Goal: Transaction & Acquisition: Book appointment/travel/reservation

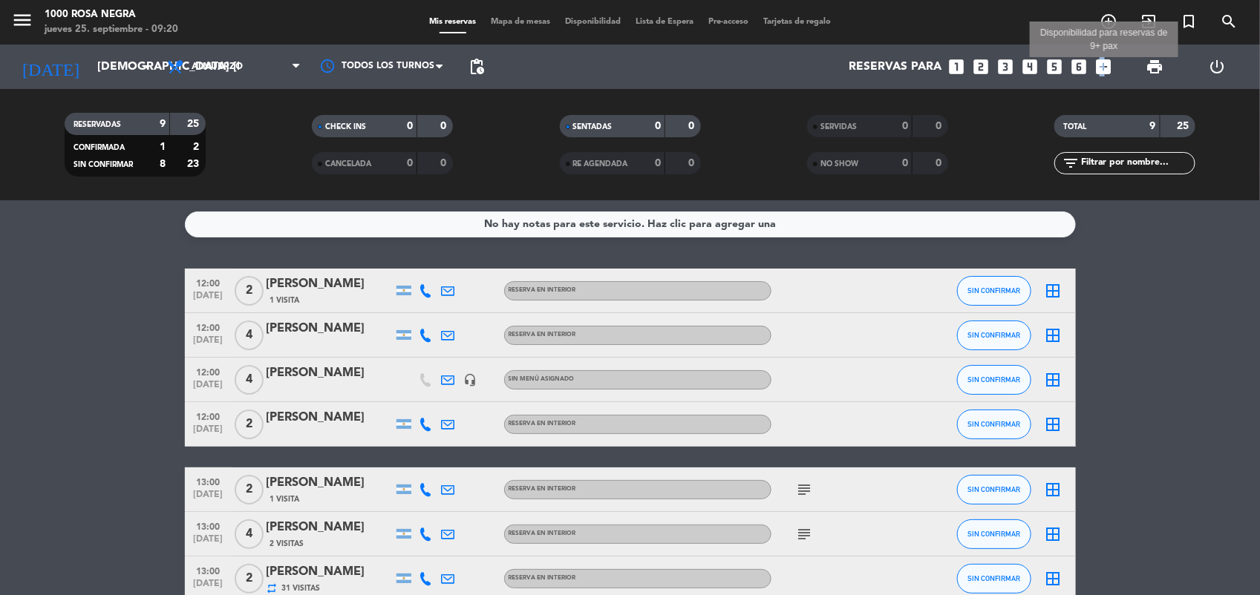
click at [1103, 67] on icon "add_box" at bounding box center [1103, 66] width 19 height 19
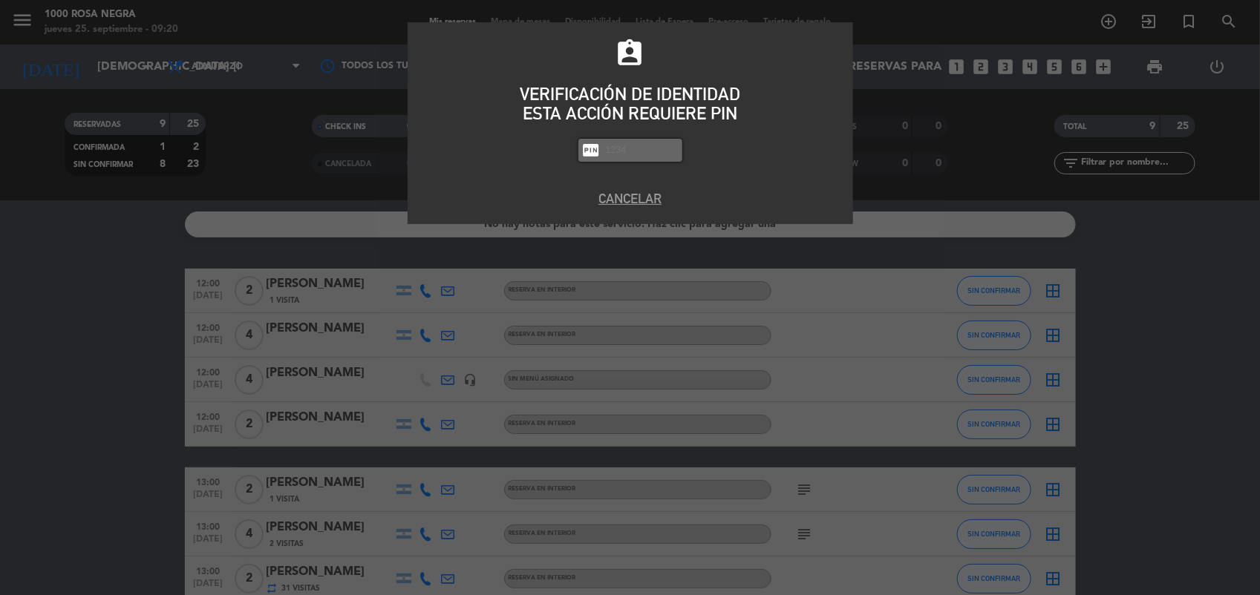
click at [1103, 67] on div "assignment_ind VERIFICACIÓN DE IDENTIDAD ESTA ACCIÓN REQUIERE PIN fiber_pin PAS…" at bounding box center [630, 297] width 1260 height 595
click at [643, 146] on input "text" at bounding box center [641, 150] width 74 height 17
type input "2492"
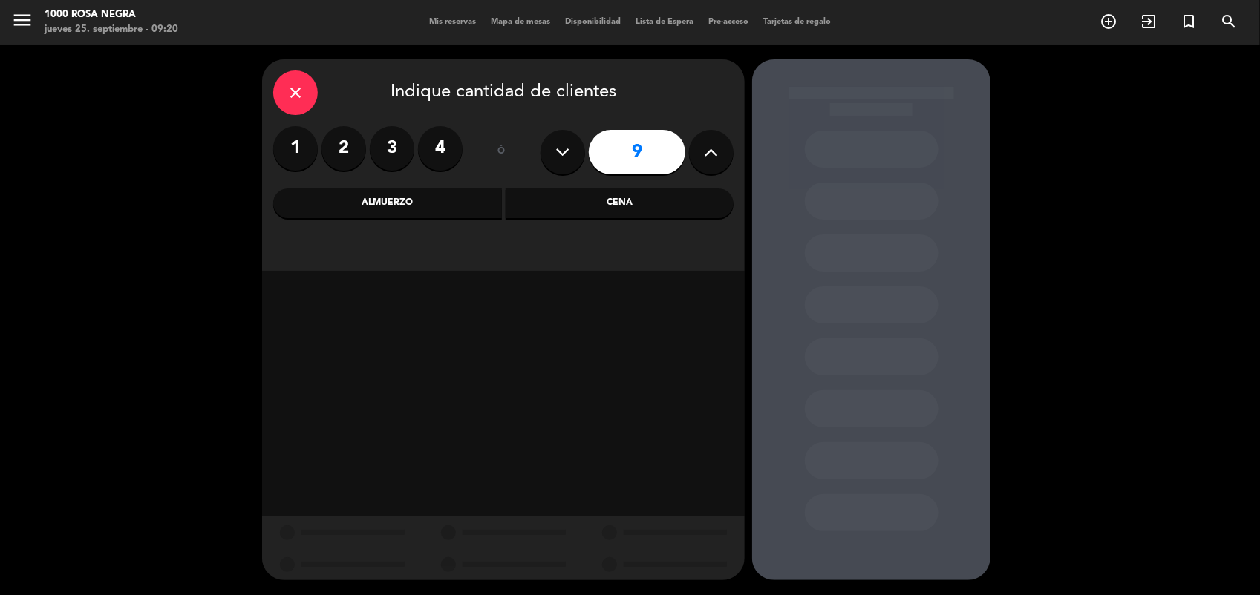
click at [570, 151] on button at bounding box center [562, 152] width 45 height 45
type input "7"
click at [621, 197] on div "Cena" at bounding box center [620, 204] width 229 height 30
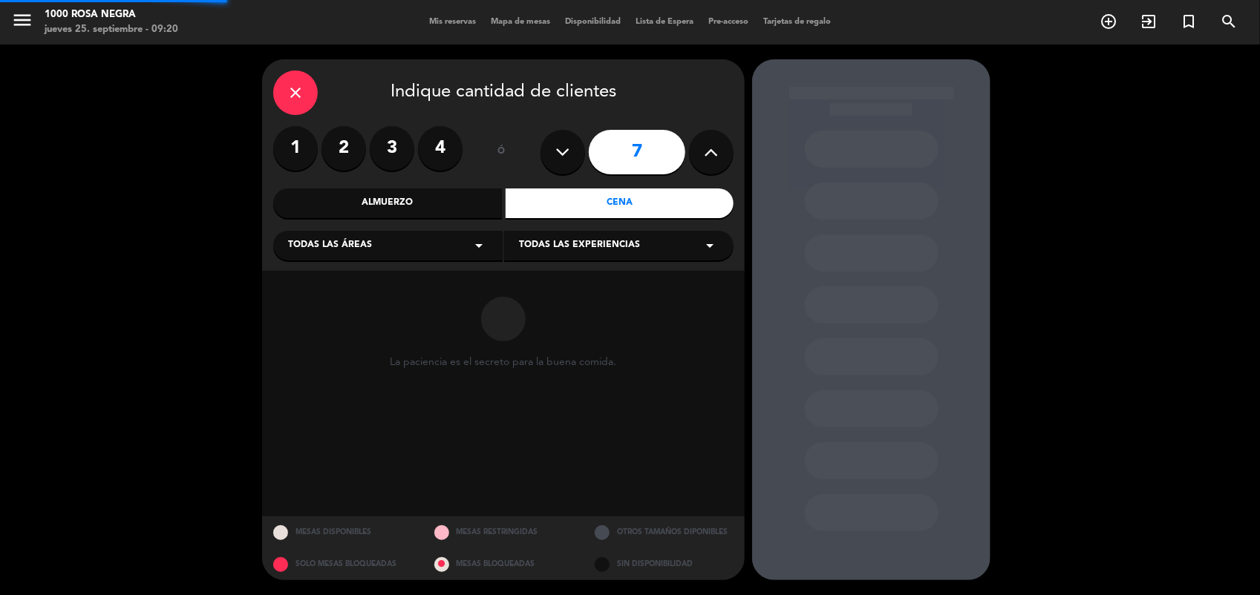
click at [621, 197] on div "Cena" at bounding box center [620, 204] width 229 height 30
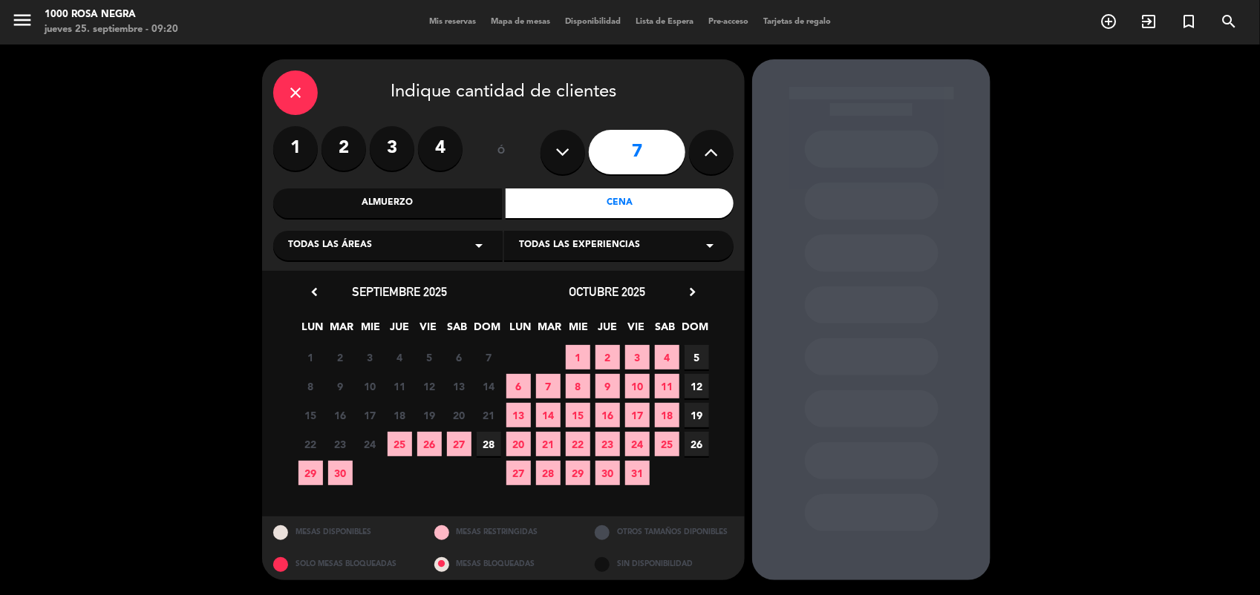
click at [398, 247] on div "Todas las áreas arrow_drop_down" at bounding box center [387, 246] width 229 height 30
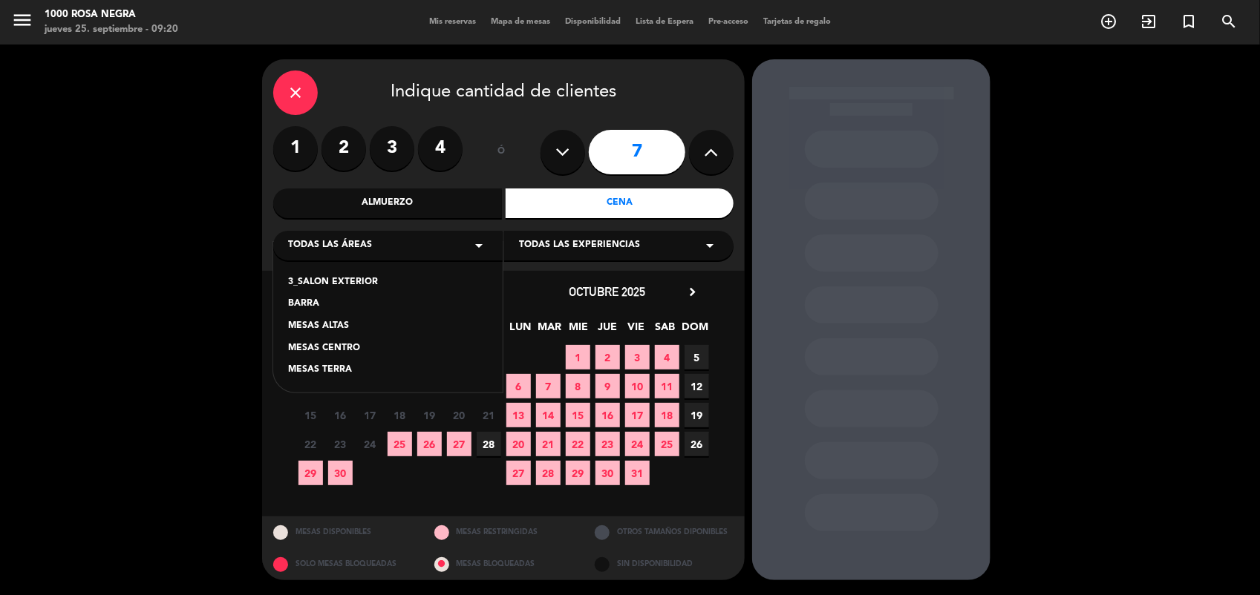
click at [398, 442] on span "25" at bounding box center [400, 444] width 24 height 24
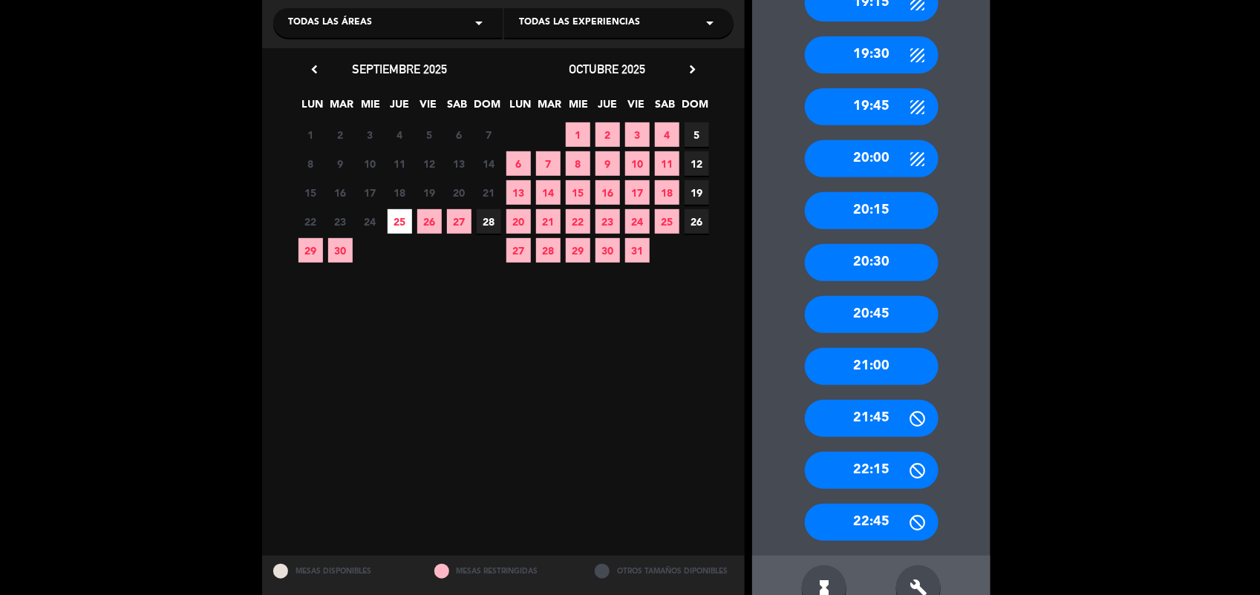
scroll to position [260, 0]
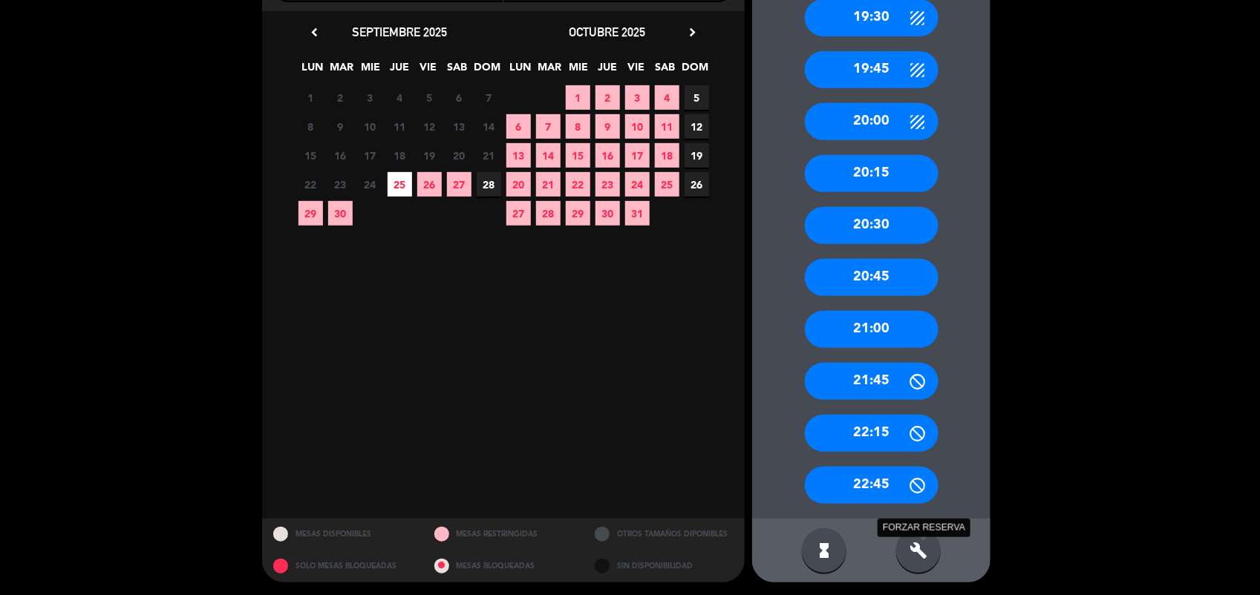
click at [909, 553] on icon "build" at bounding box center [918, 551] width 18 height 18
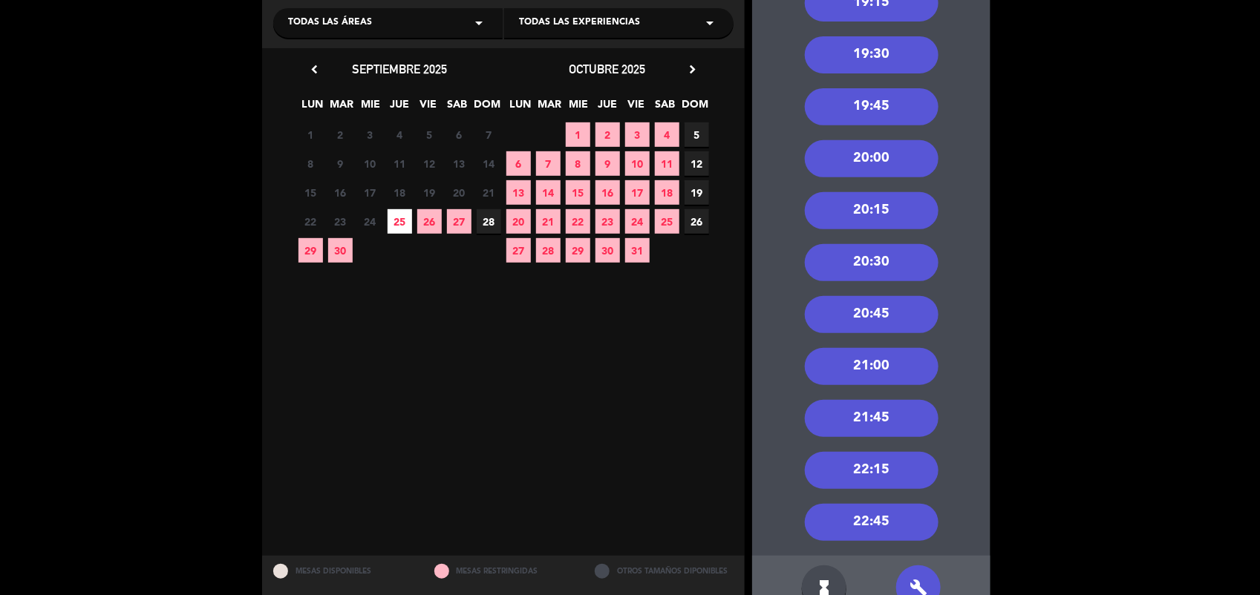
scroll to position [148, 0]
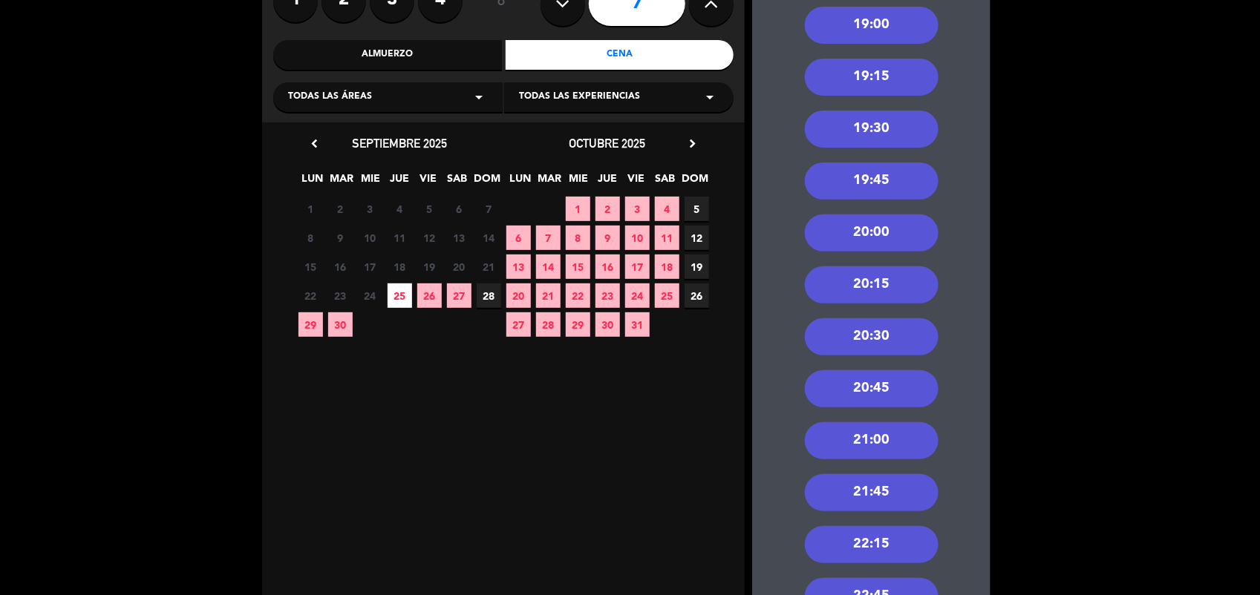
click at [907, 128] on div "19:30" at bounding box center [872, 129] width 134 height 37
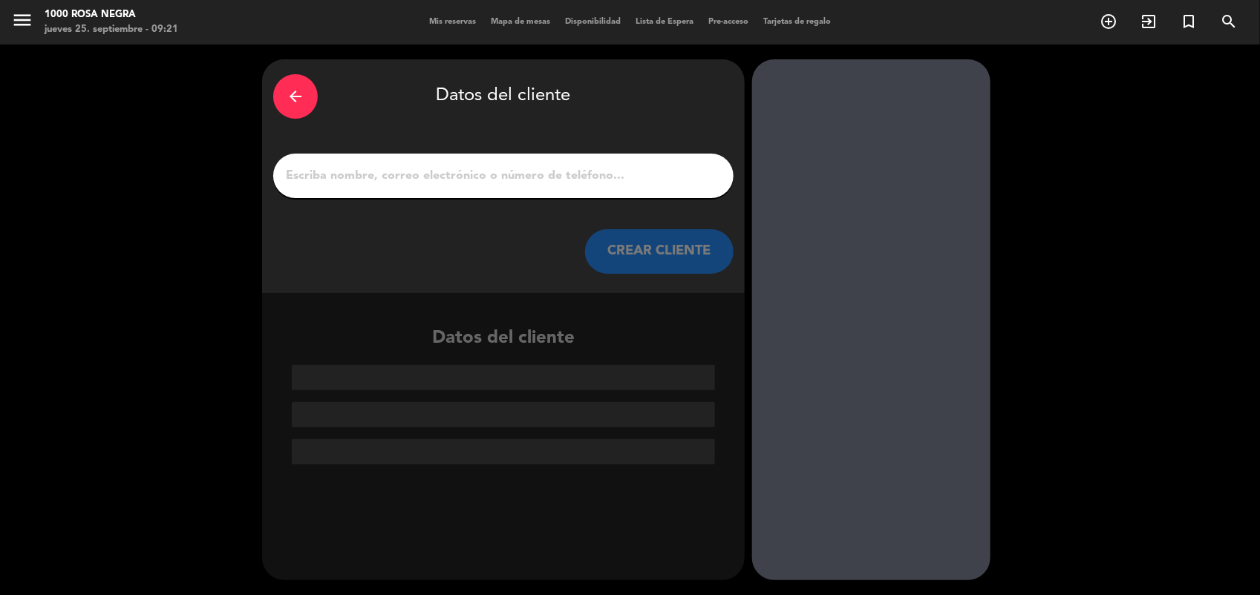
click at [525, 182] on input "1" at bounding box center [503, 176] width 438 height 21
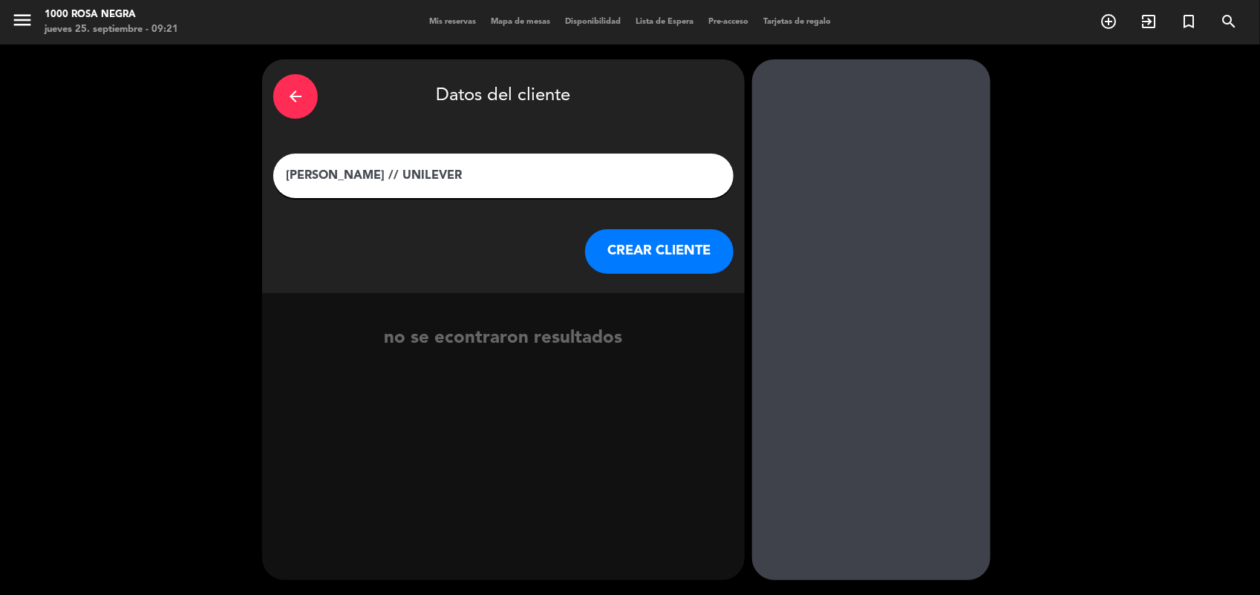
type input "[PERSON_NAME] // UNILEVER"
click at [692, 246] on button "CREAR CLIENTE" at bounding box center [659, 251] width 148 height 45
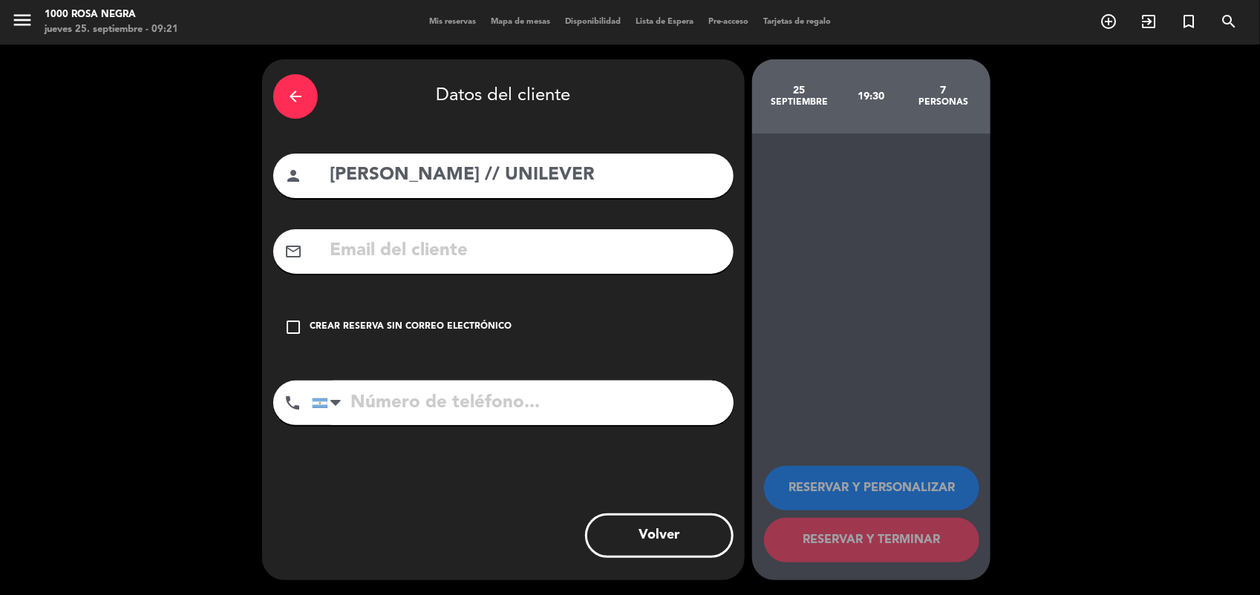
click at [323, 321] on div "Crear reserva sin correo electrónico" at bounding box center [411, 327] width 202 height 15
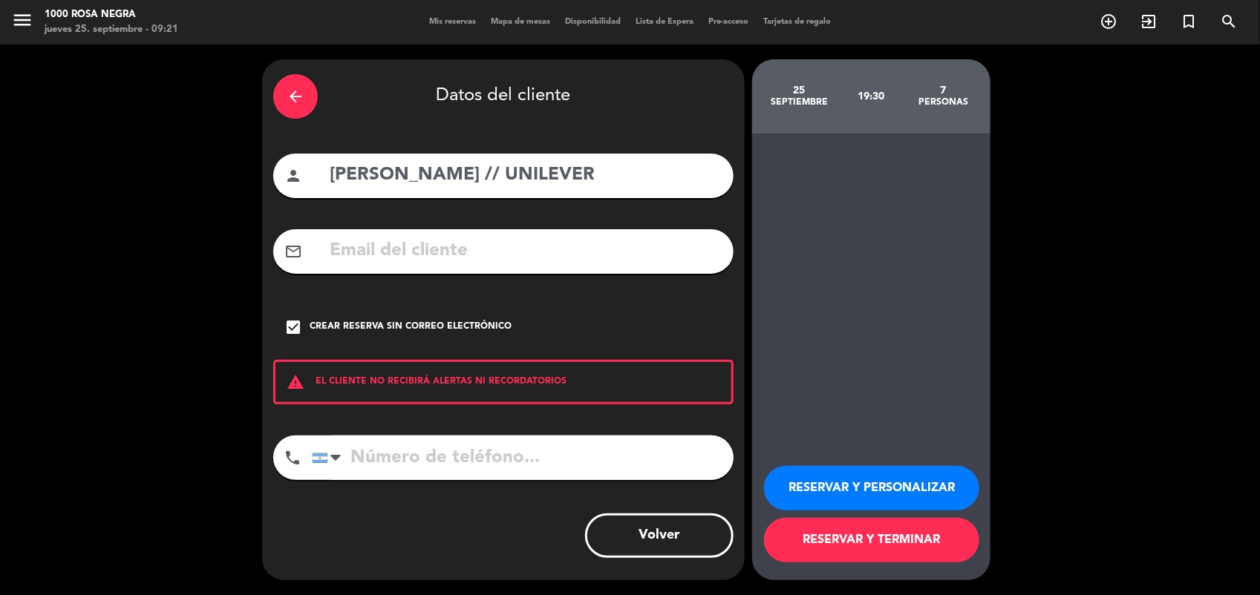
click at [362, 468] on input "tel" at bounding box center [523, 458] width 422 height 45
type input "1133811537"
click at [825, 488] on button "RESERVAR Y PERSONALIZAR" at bounding box center [871, 488] width 215 height 45
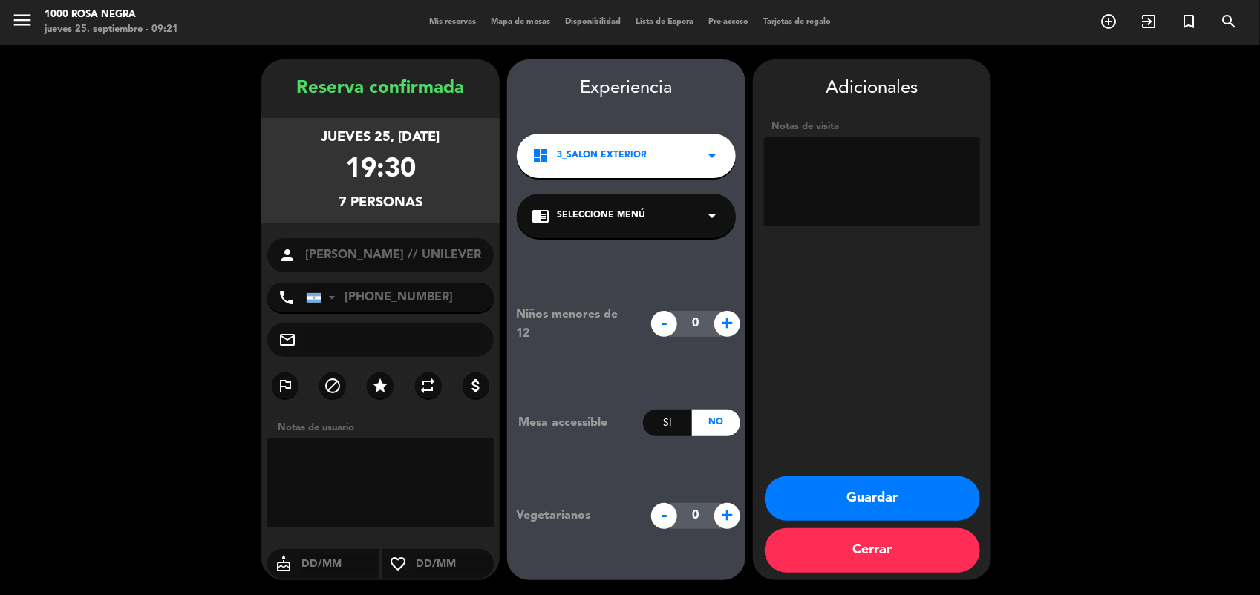
click at [825, 488] on button "Guardar" at bounding box center [872, 499] width 215 height 45
